Goal: Information Seeking & Learning: Understand process/instructions

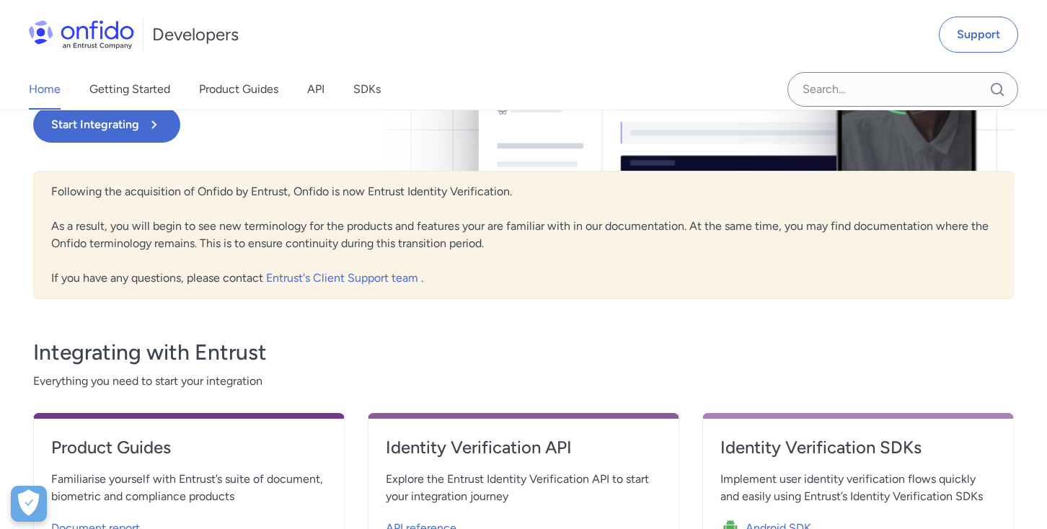
scroll to position [281, 0]
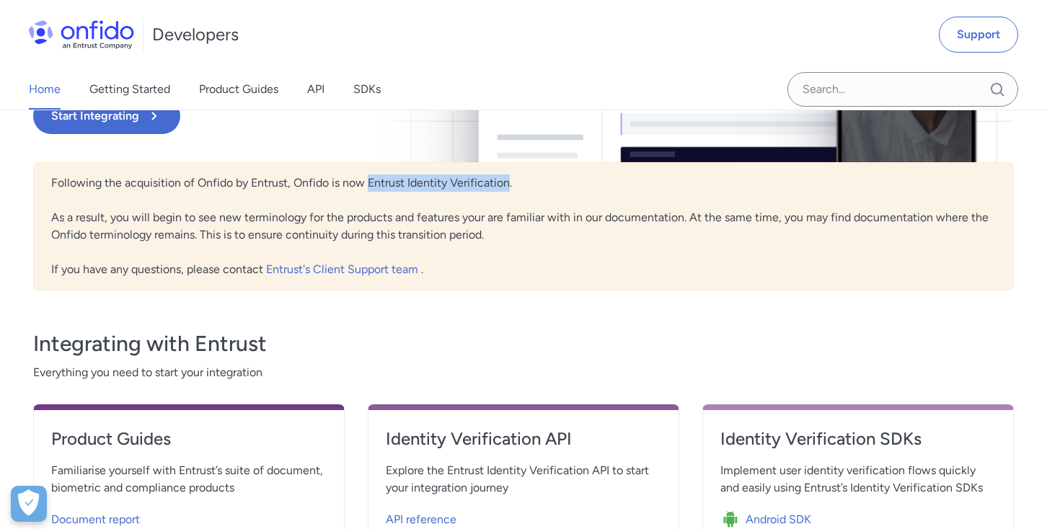
drag, startPoint x: 369, startPoint y: 182, endPoint x: 511, endPoint y: 183, distance: 141.4
click at [511, 183] on div "Following the acquisition of Onfido by Entrust, Onfido is now Entrust Identity …" at bounding box center [523, 226] width 981 height 128
click at [321, 208] on div "Following the acquisition of Onfido by Entrust, Onfido is now Entrust Identity …" at bounding box center [523, 226] width 981 height 128
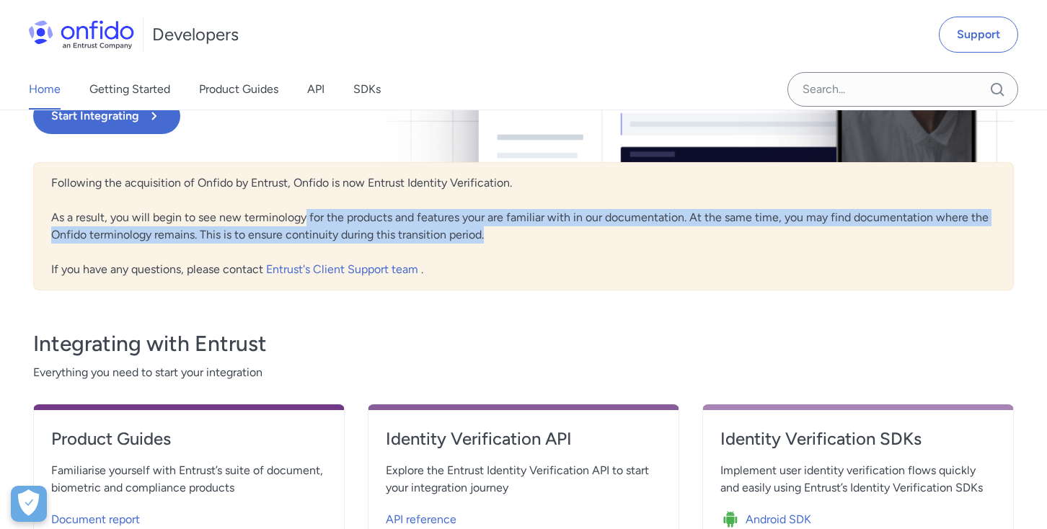
drag, startPoint x: 302, startPoint y: 221, endPoint x: 488, endPoint y: 242, distance: 187.3
click at [488, 243] on div "Following the acquisition of Onfido by Entrust, Onfido is now Entrust Identity …" at bounding box center [523, 226] width 981 height 128
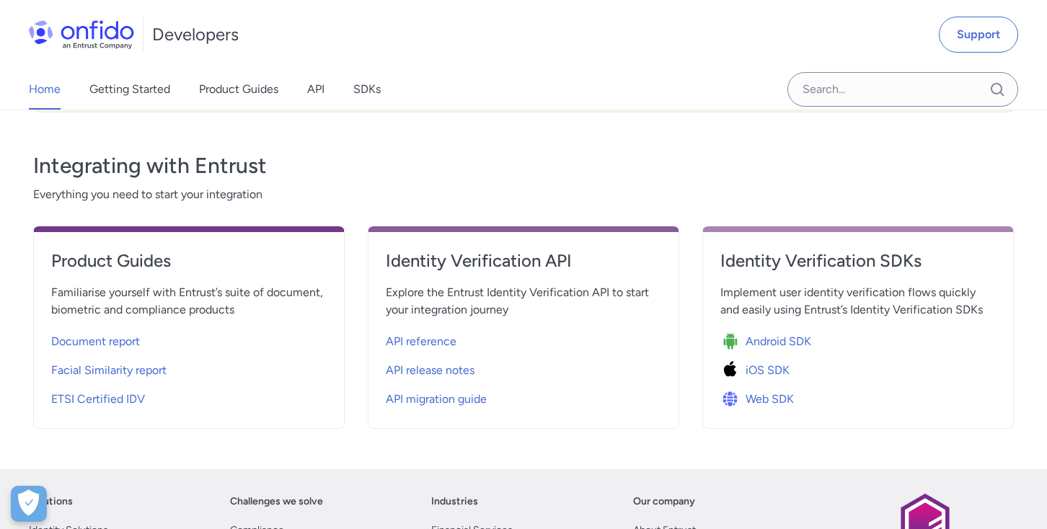
scroll to position [458, 0]
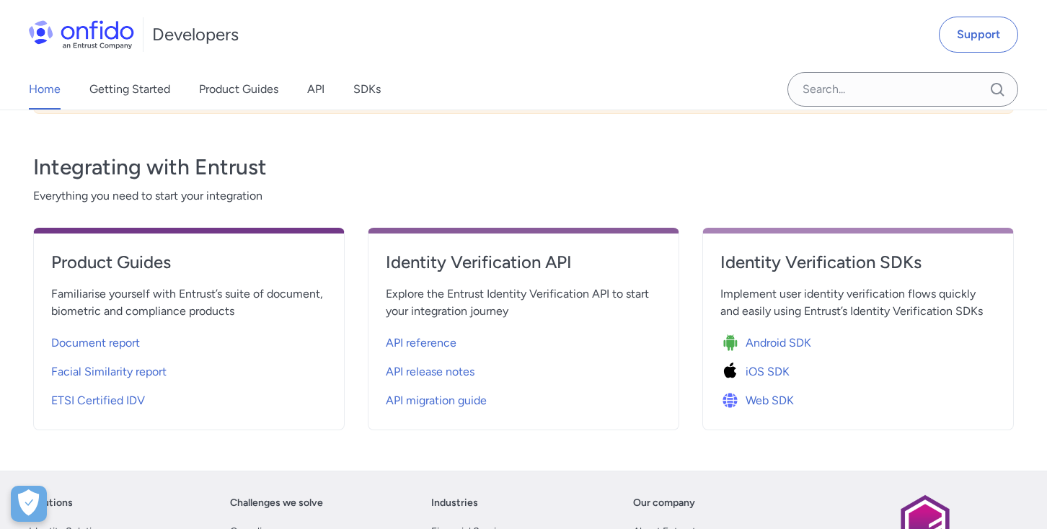
click at [231, 188] on span "Everything you need to start your integration" at bounding box center [523, 196] width 981 height 17
click at [94, 345] on span "Document report" at bounding box center [95, 343] width 89 height 17
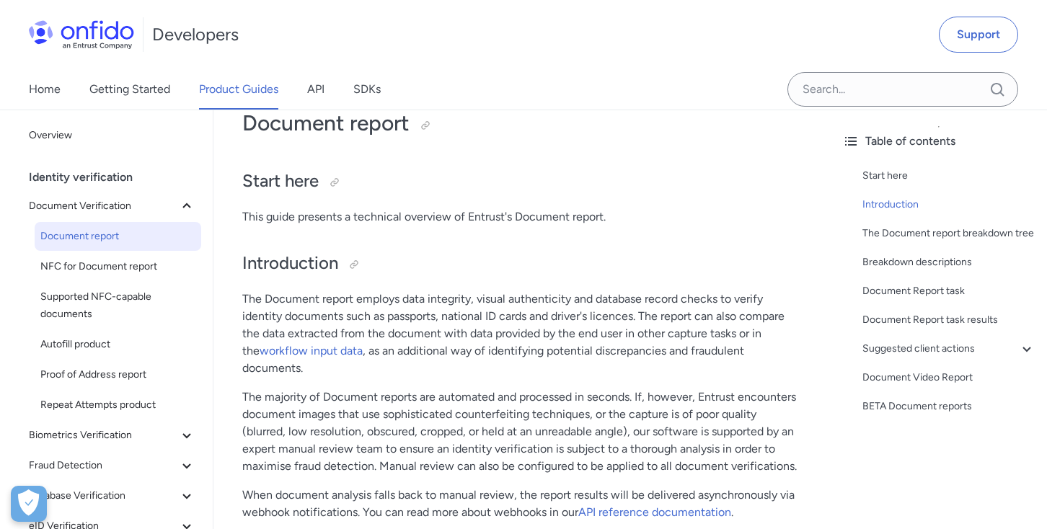
scroll to position [82, 0]
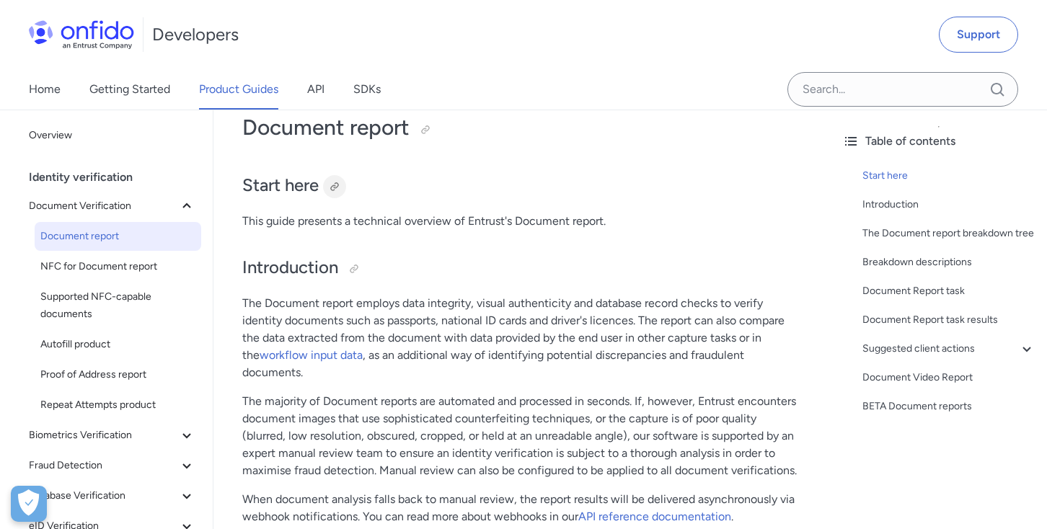
click at [334, 189] on div at bounding box center [335, 187] width 12 height 12
click at [370, 183] on div "Link copied!" at bounding box center [366, 186] width 87 height 23
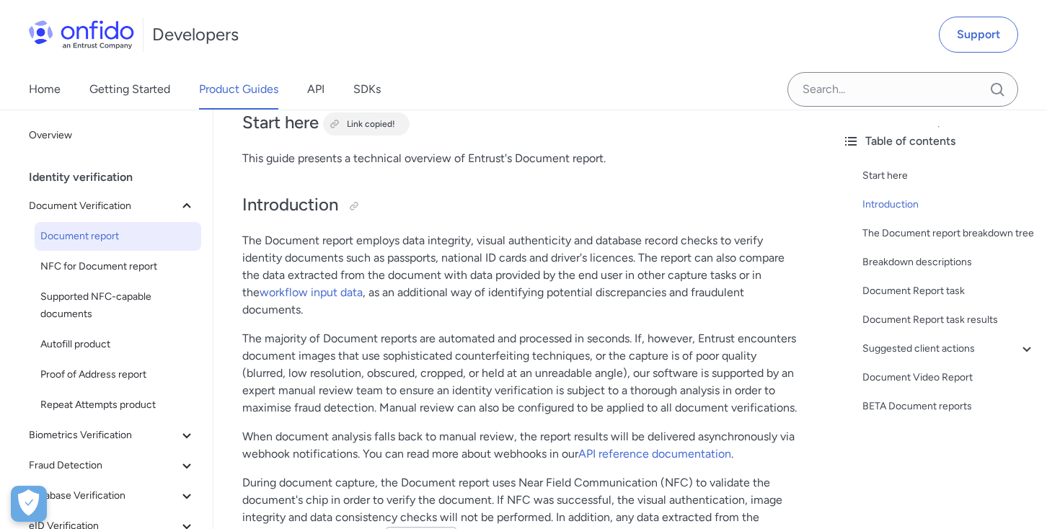
scroll to position [149, 0]
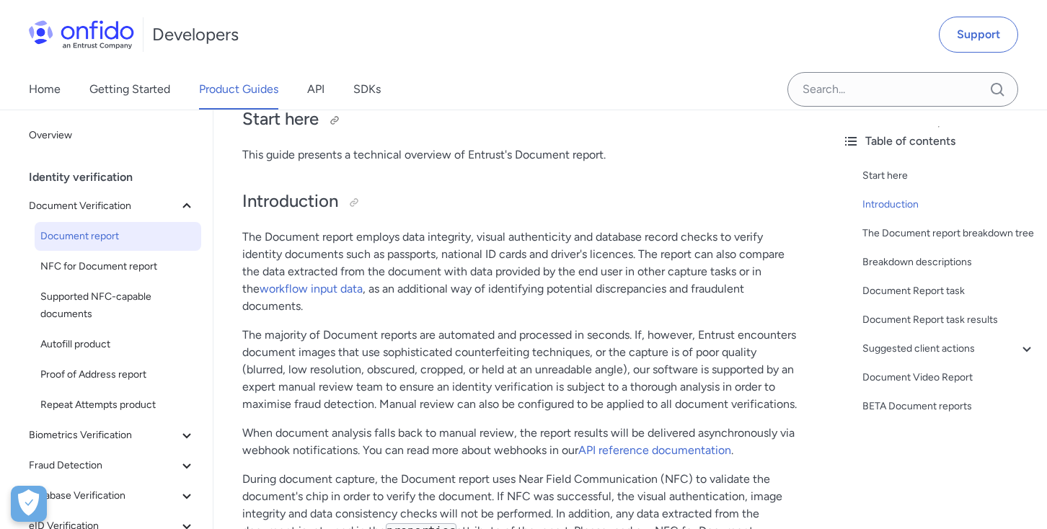
click at [293, 120] on h2 "Start here" at bounding box center [522, 119] width 560 height 25
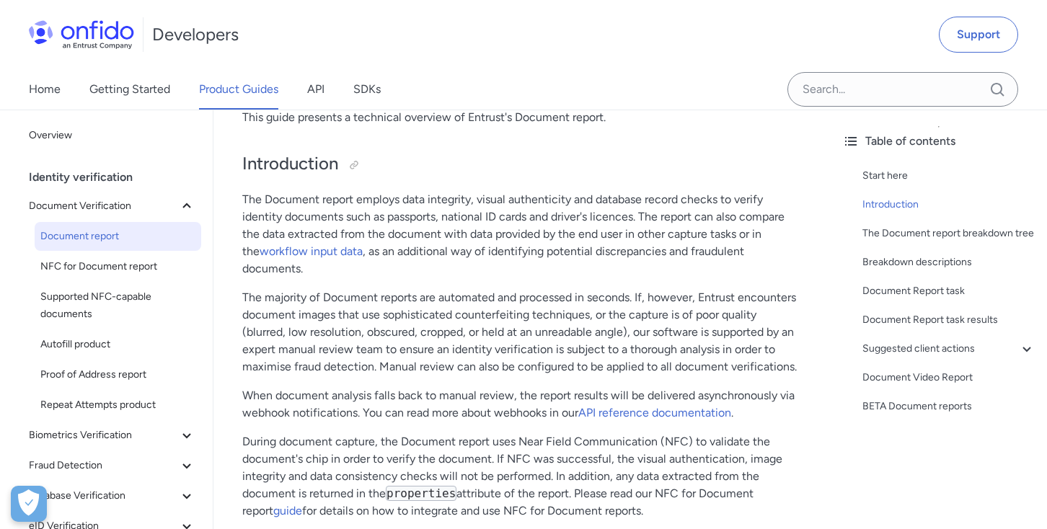
scroll to position [164, 0]
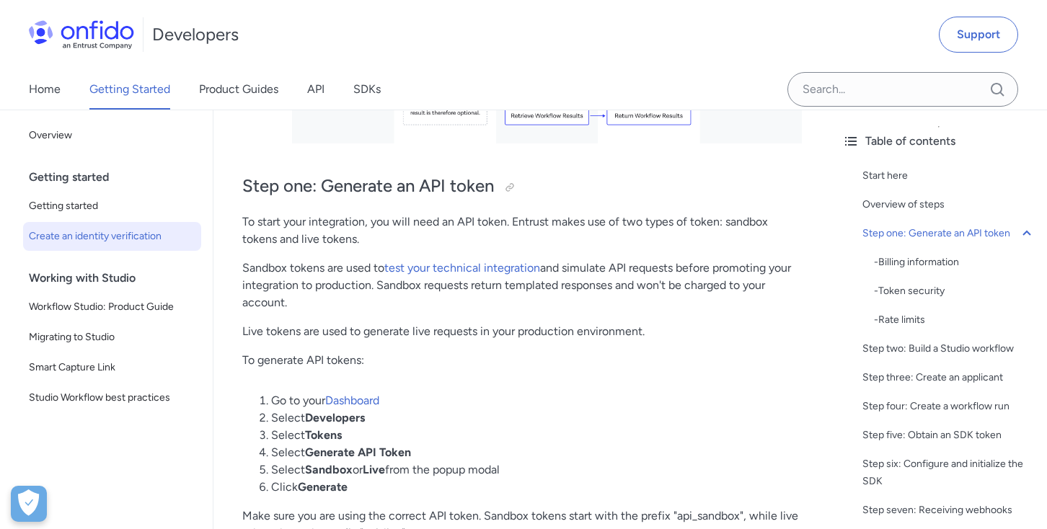
scroll to position [725, 0]
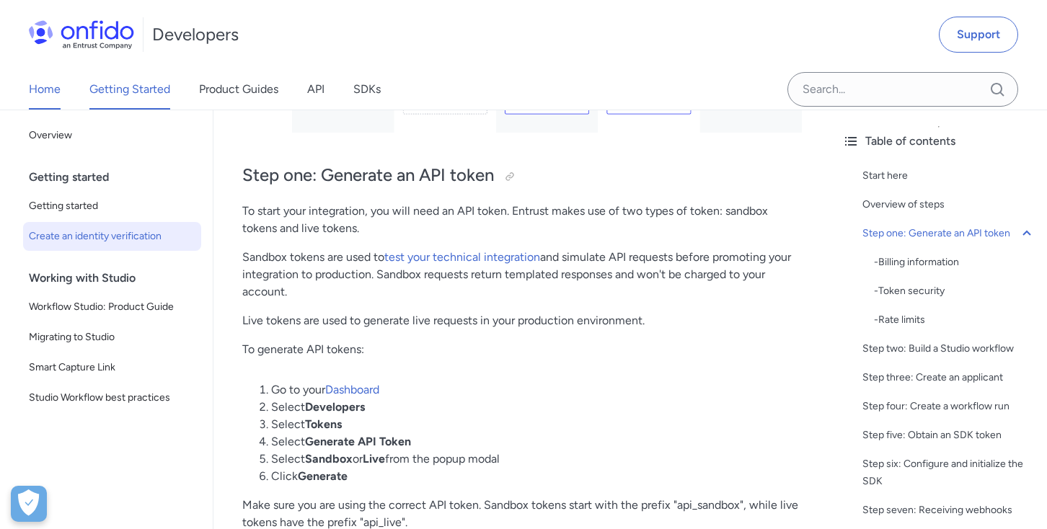
click at [54, 84] on link "Home" at bounding box center [45, 89] width 32 height 40
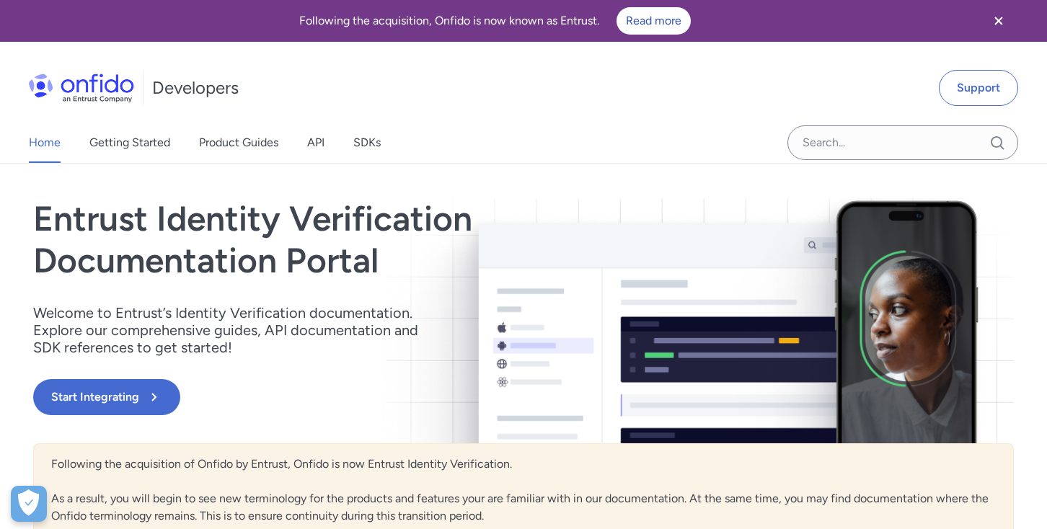
click at [89, 76] on img at bounding box center [81, 88] width 105 height 29
